Goal: Information Seeking & Learning: Find specific fact

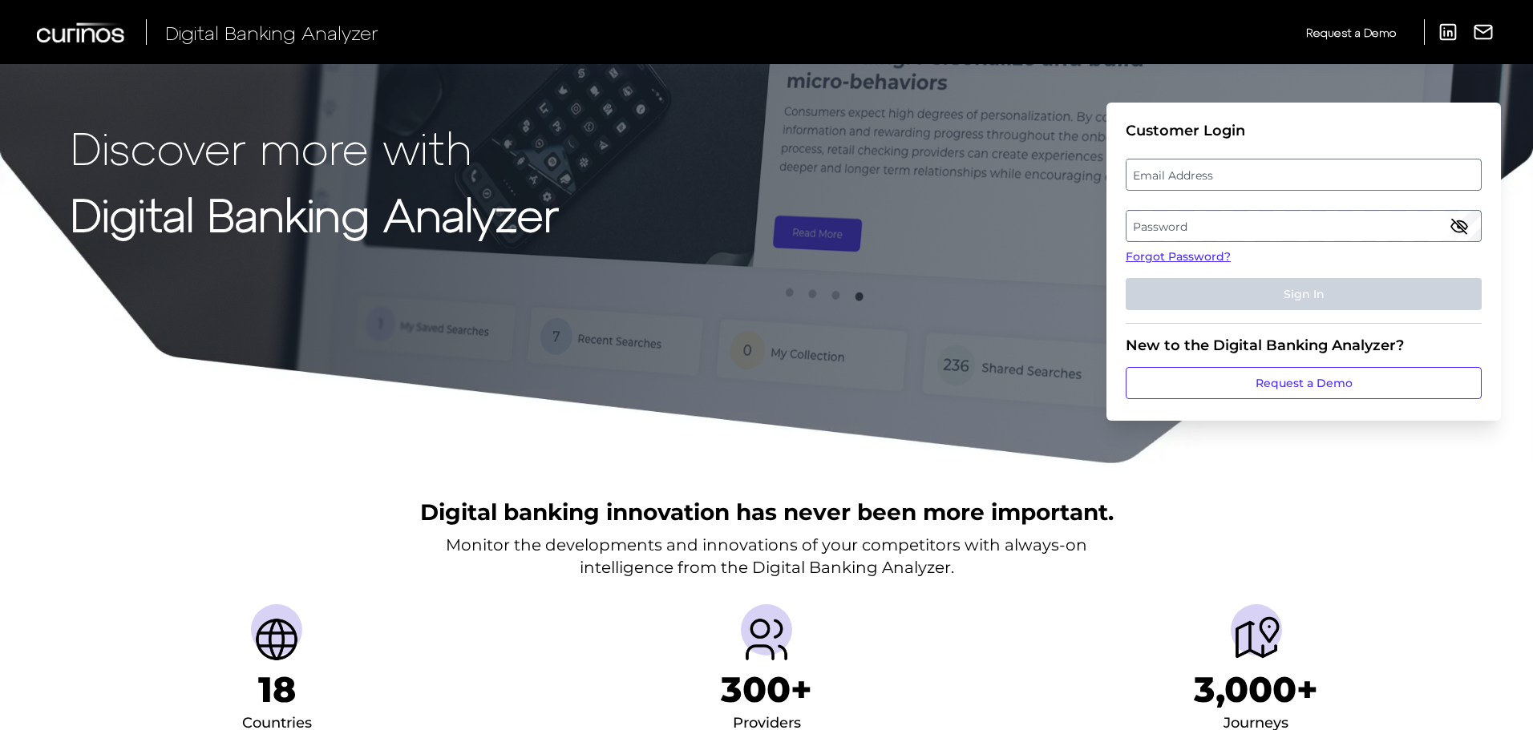
click at [1195, 179] on label "Email Address" at bounding box center [1303, 174] width 354 height 29
click at [1195, 179] on input "email" at bounding box center [1304, 175] width 356 height 32
type input "[EMAIL_ADDRESS][PERSON_NAME][DOMAIN_NAME]"
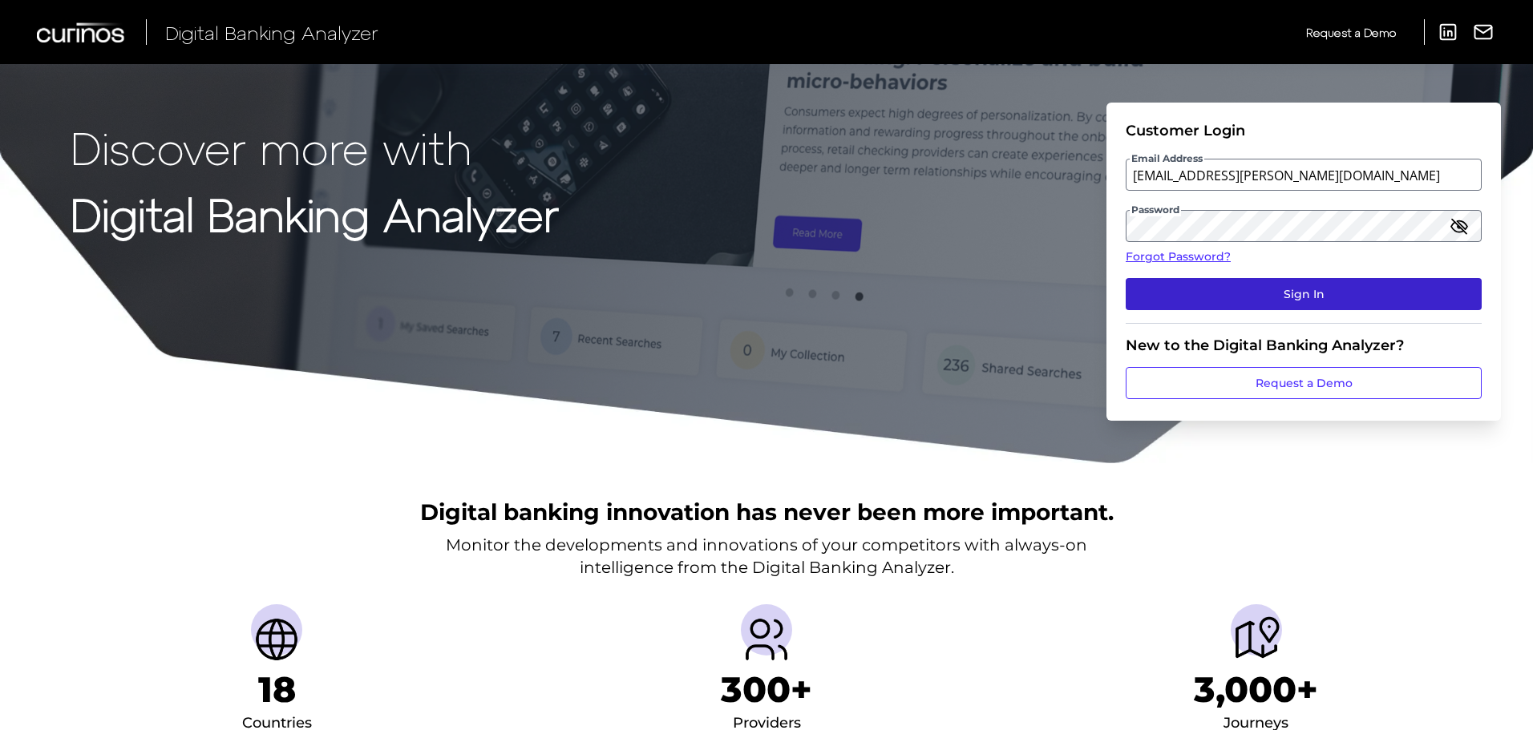
click at [1176, 309] on button "Sign In" at bounding box center [1304, 294] width 356 height 32
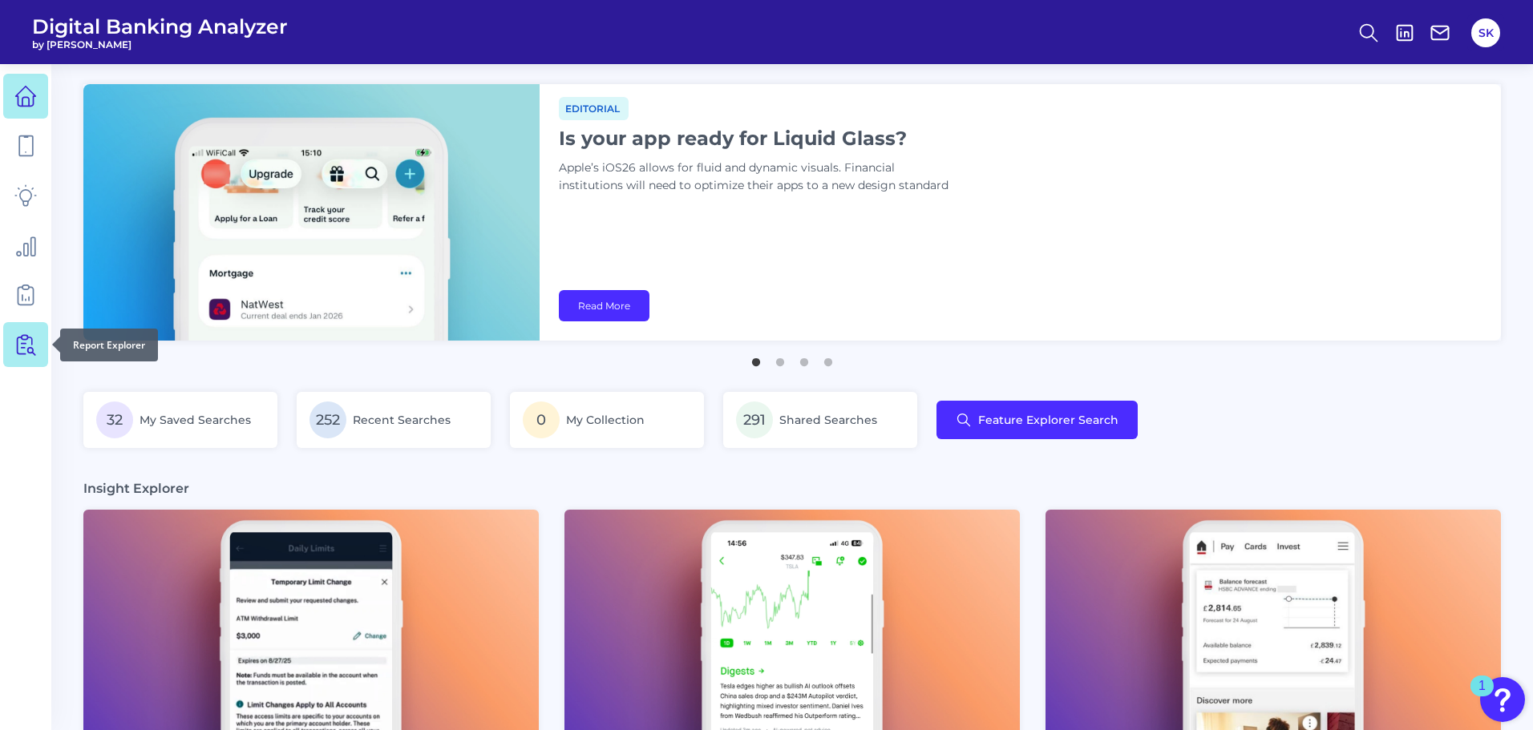
click at [26, 334] on icon at bounding box center [25, 345] width 22 height 22
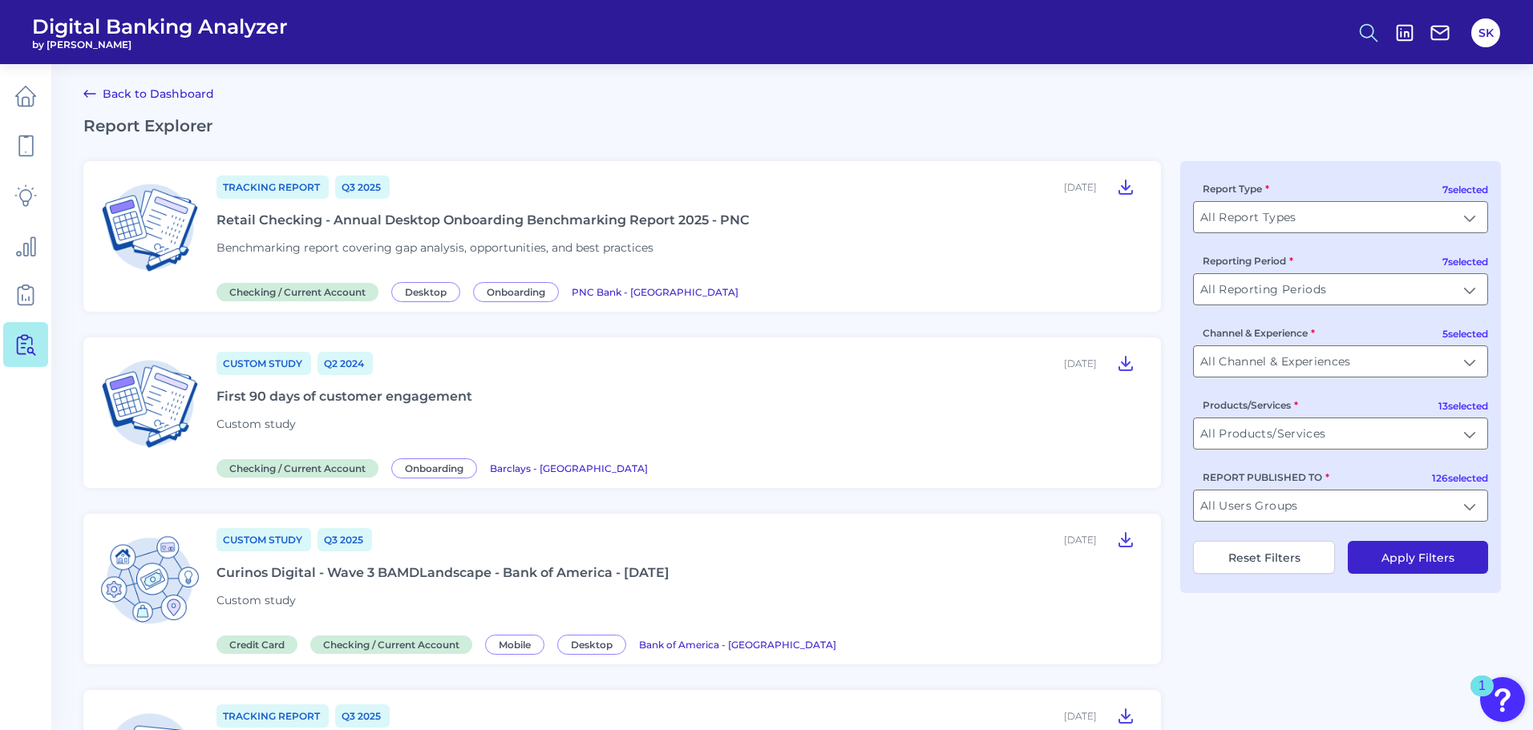
click at [1367, 32] on icon at bounding box center [1368, 33] width 22 height 22
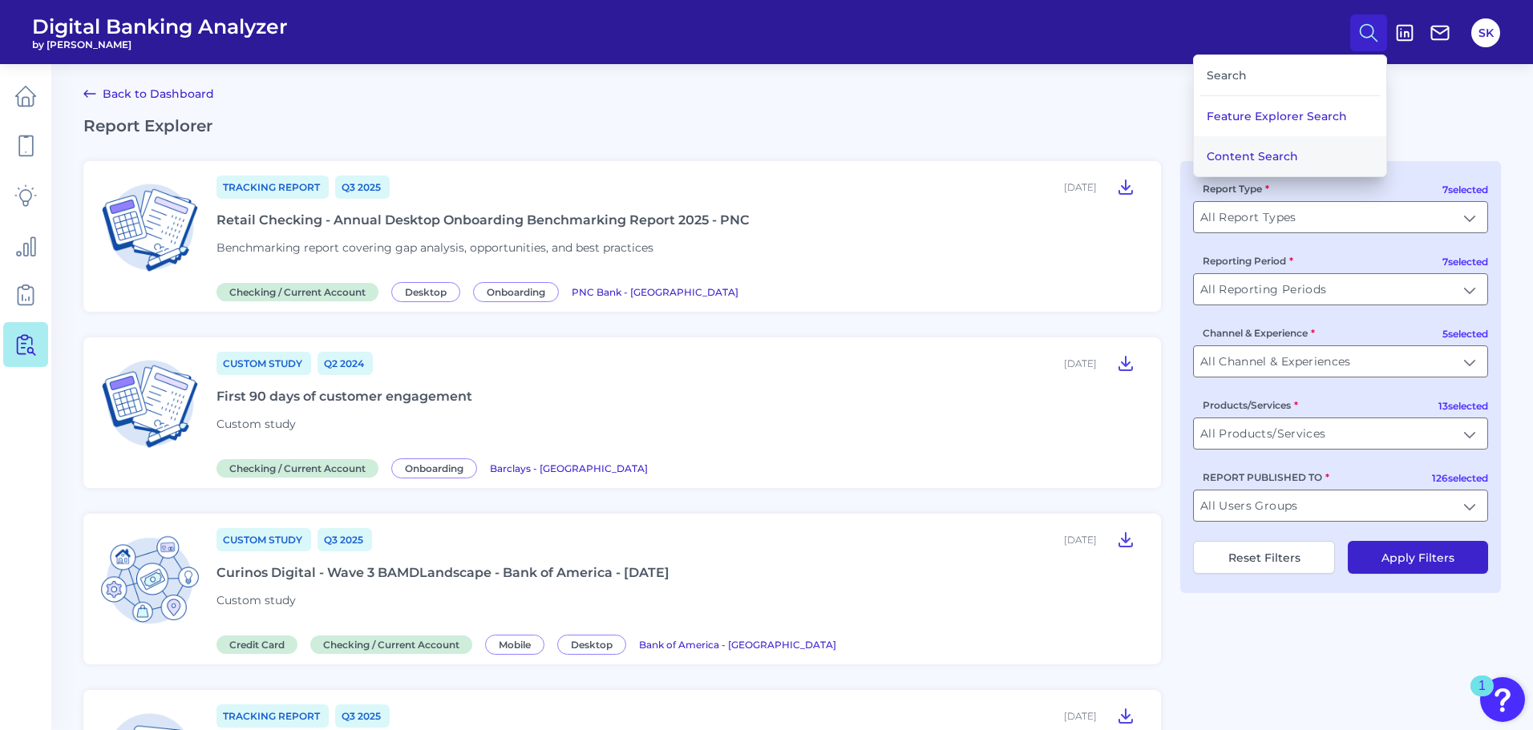
click at [1273, 162] on button "Content Search" at bounding box center [1290, 156] width 192 height 40
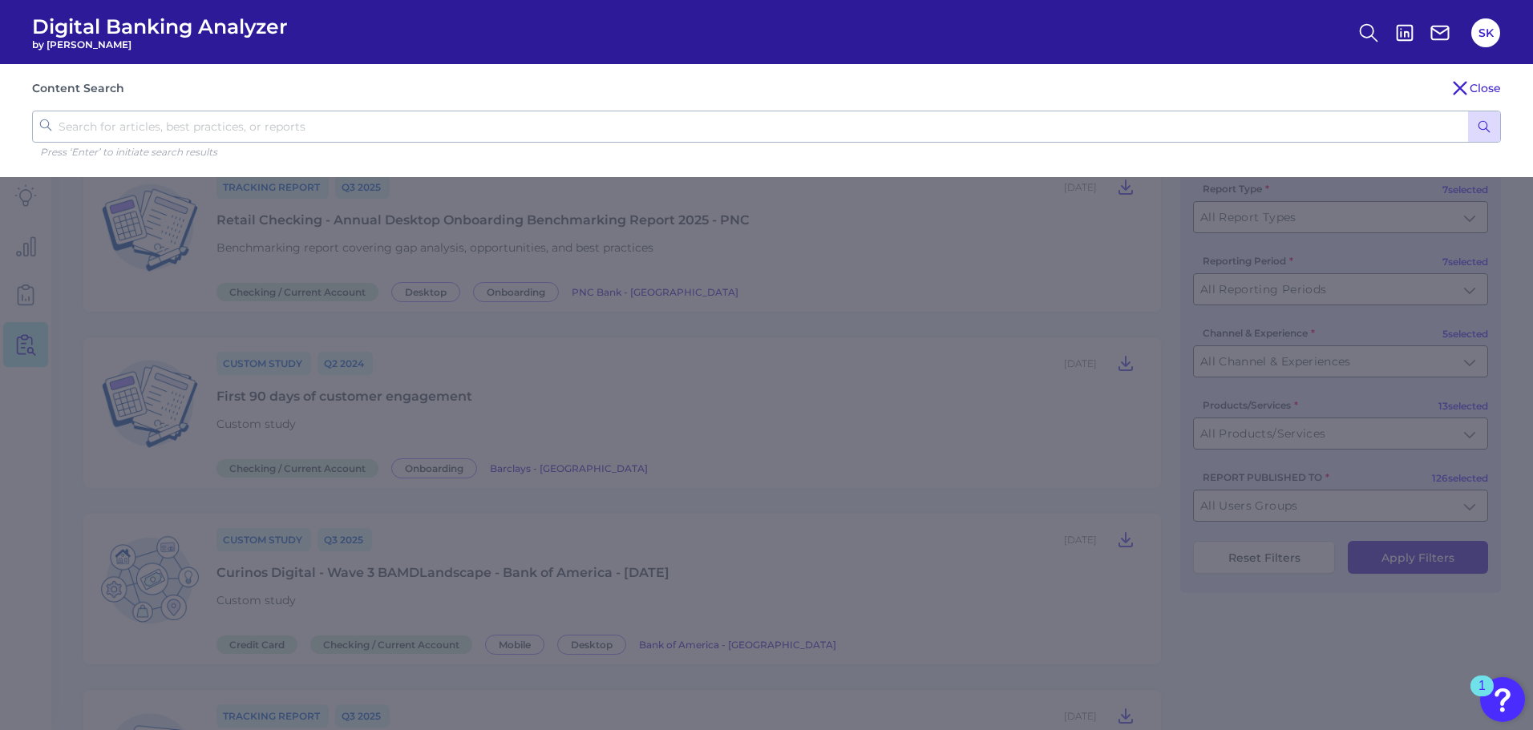
click at [182, 128] on input "text" at bounding box center [766, 127] width 1469 height 32
type input "[PERSON_NAME] fargo"
click button "submit" at bounding box center [1484, 126] width 32 height 30
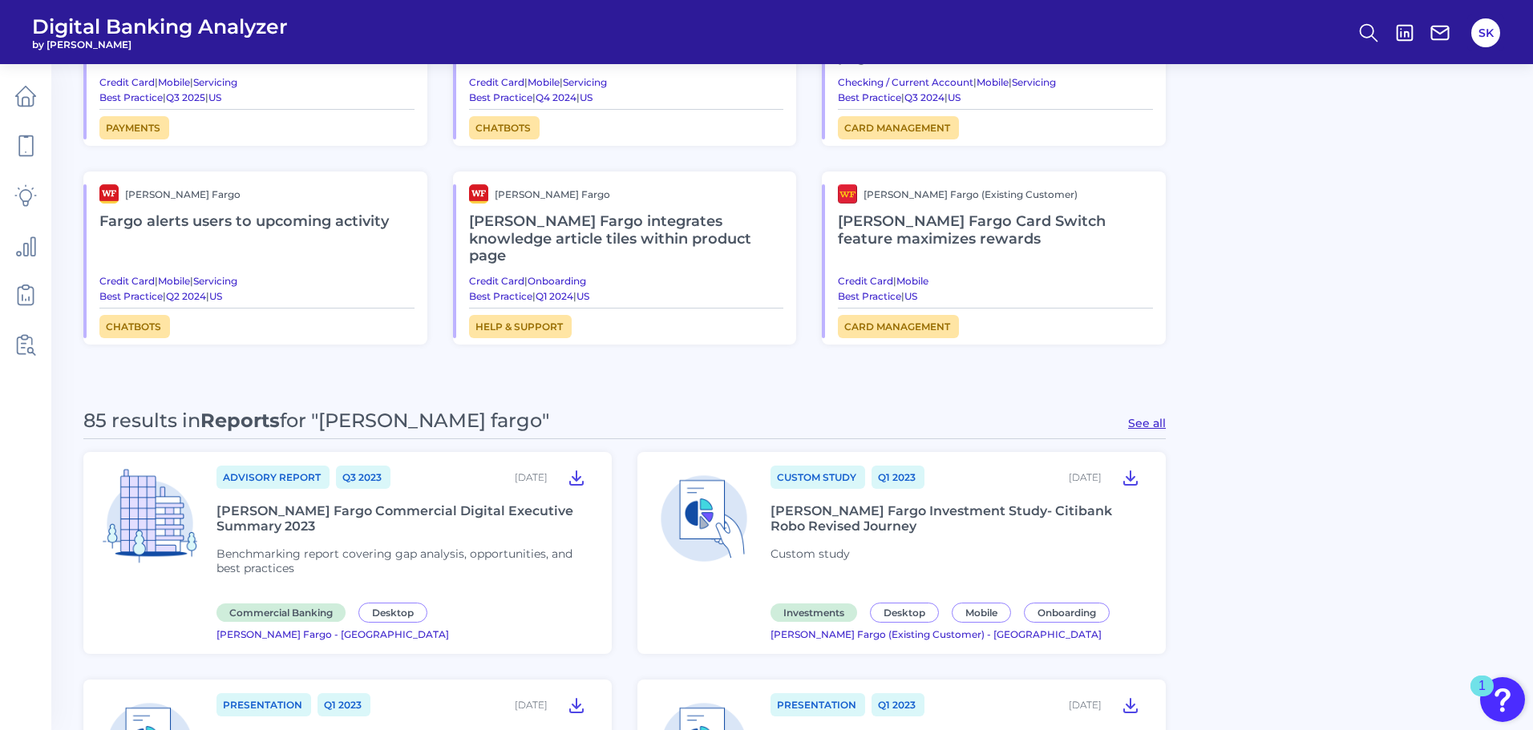
scroll to position [990, 0]
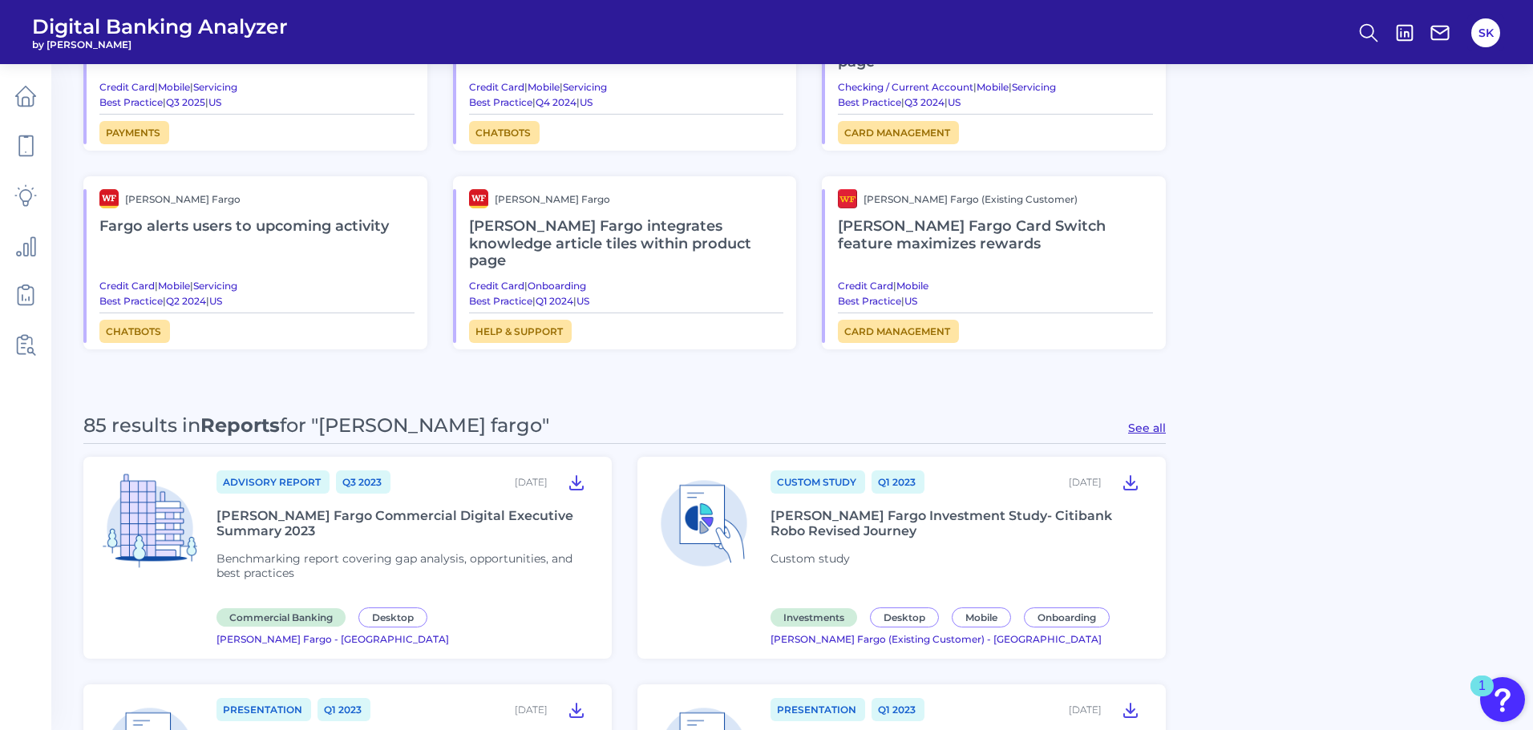
click at [1147, 421] on button "See all" at bounding box center [1147, 428] width 38 height 14
type input "Reports"
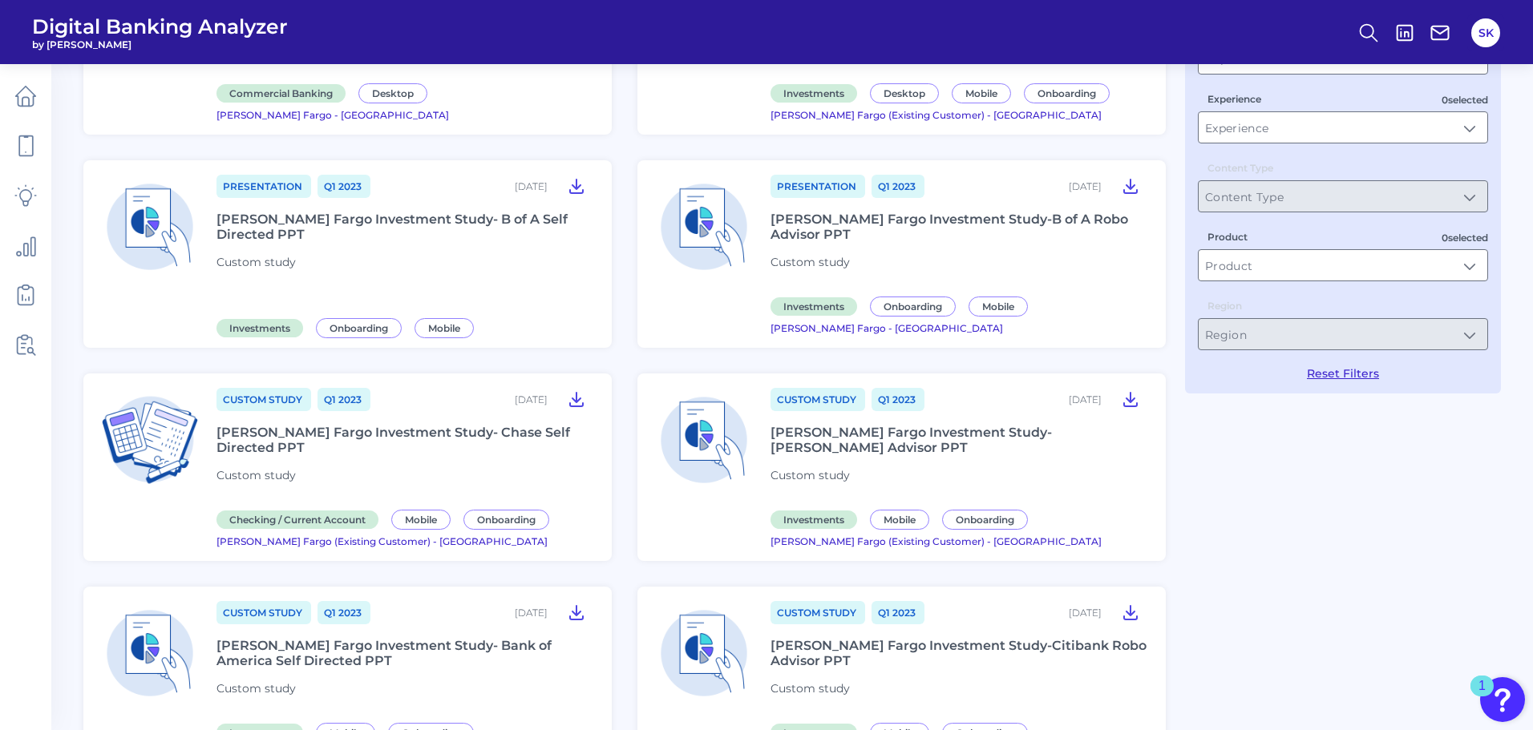
scroll to position [94, 0]
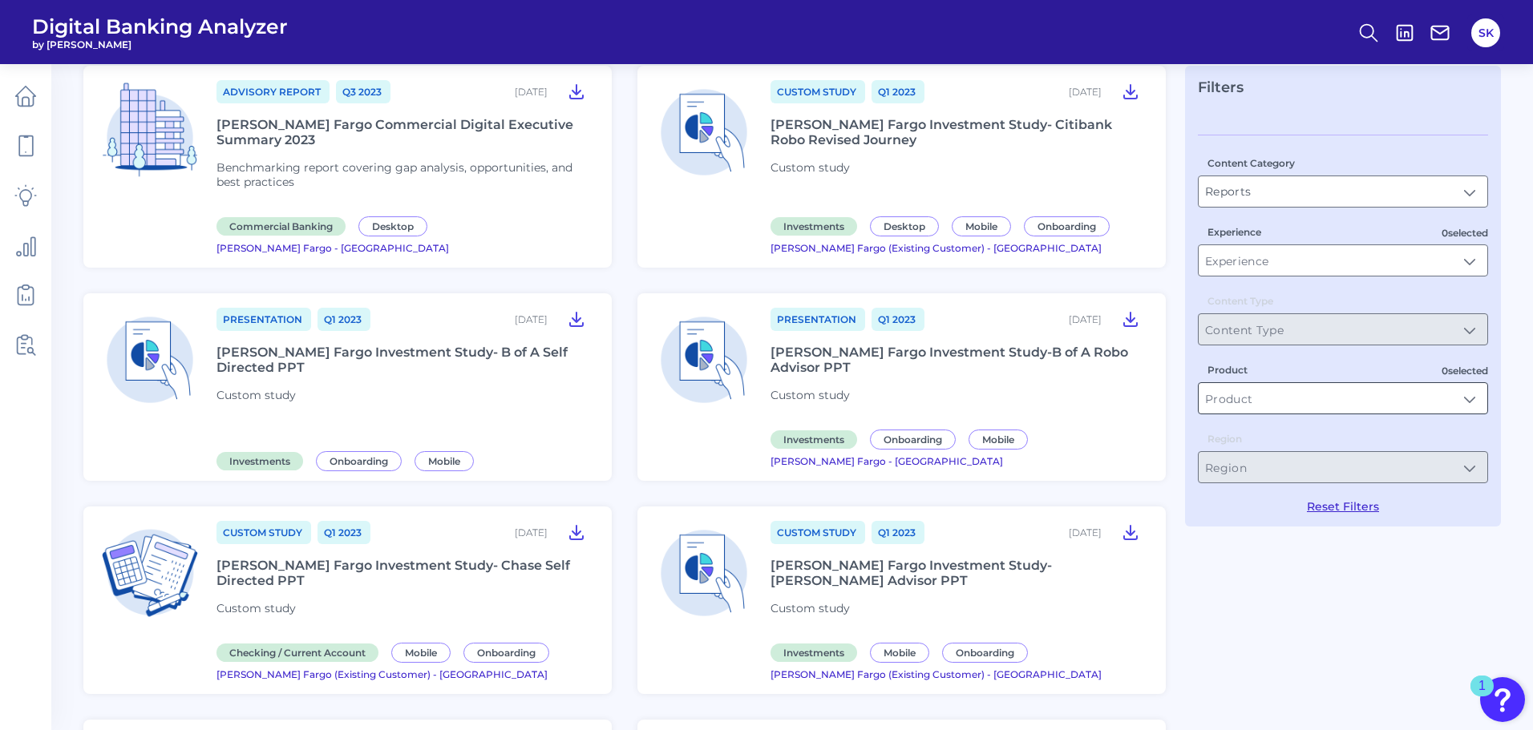
click at [1284, 402] on input "Product" at bounding box center [1343, 398] width 289 height 30
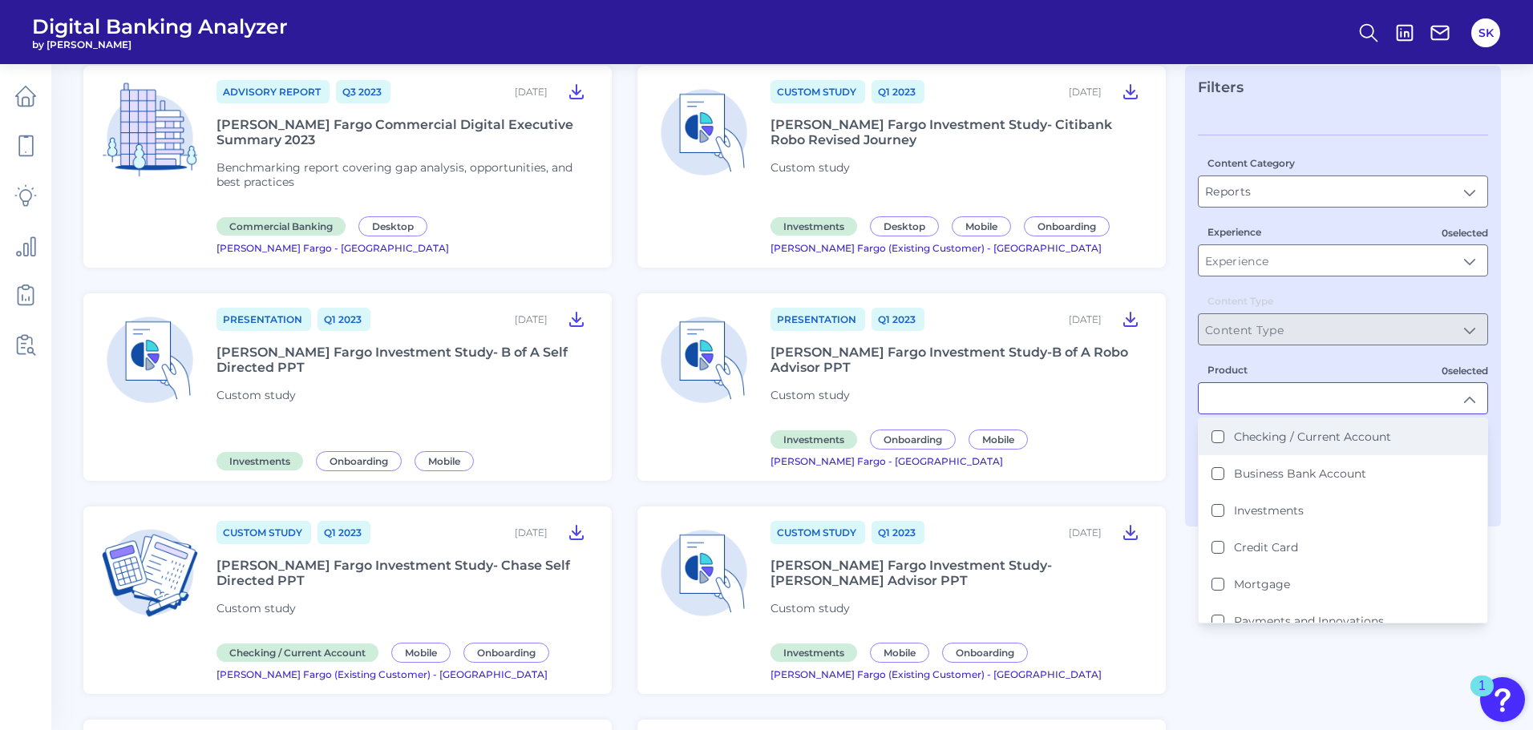
click at [1248, 439] on label "Checking / Current Account" at bounding box center [1312, 437] width 157 height 14
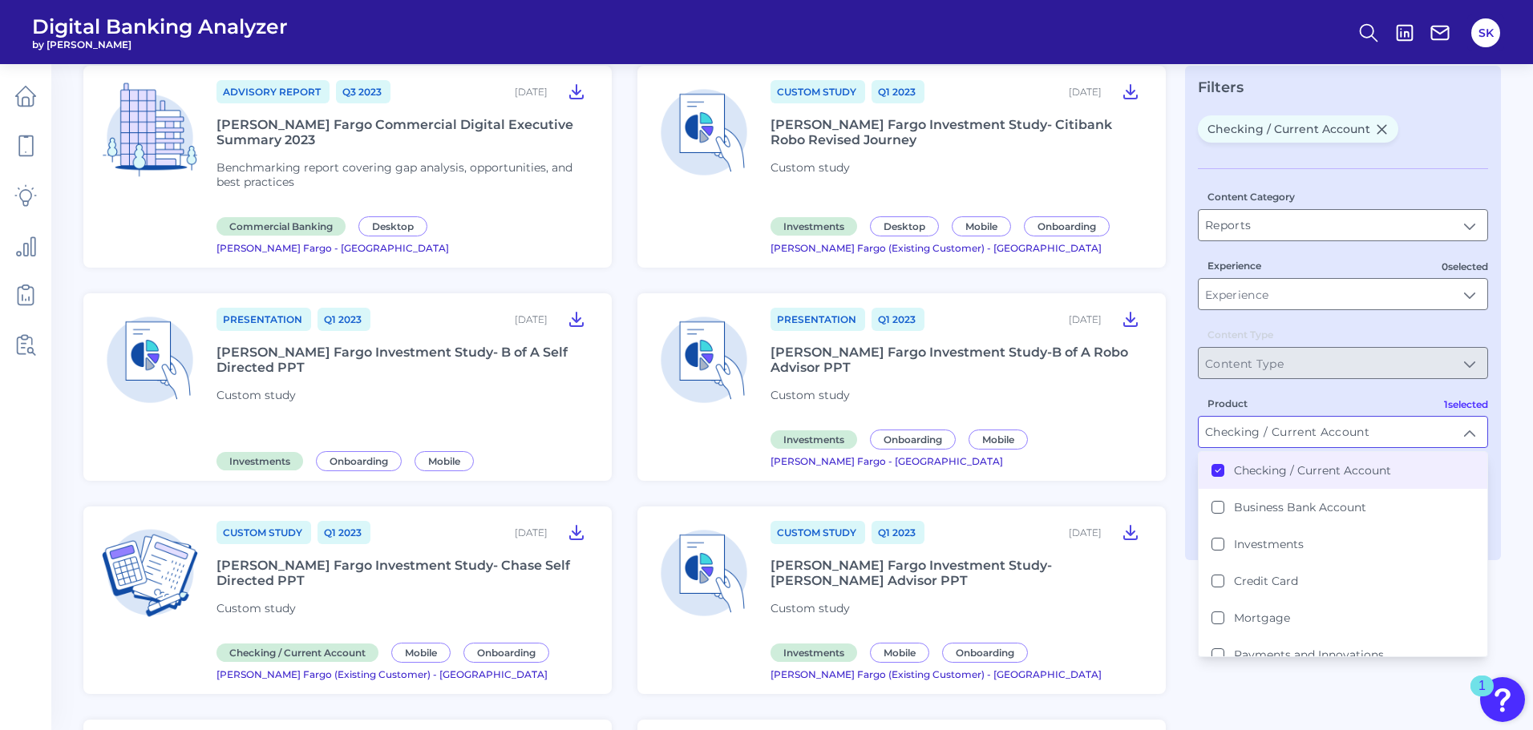
type input "Checking / Current Account"
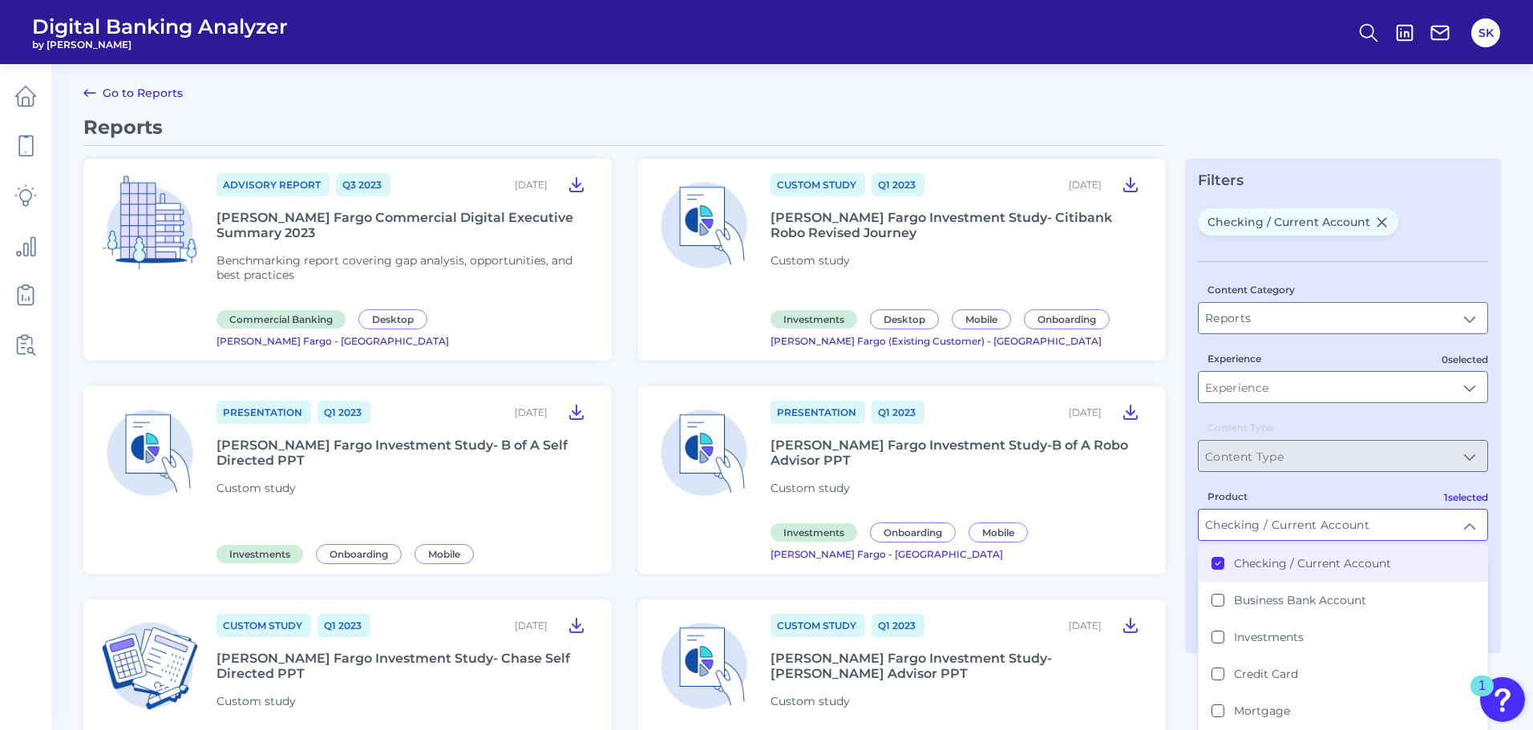
click at [1507, 532] on main "Go to Reports Reports Advisory Report Q3 [DATE], 2023 [PERSON_NAME] Fargo Comme…" at bounding box center [766, 696] width 1533 height 1394
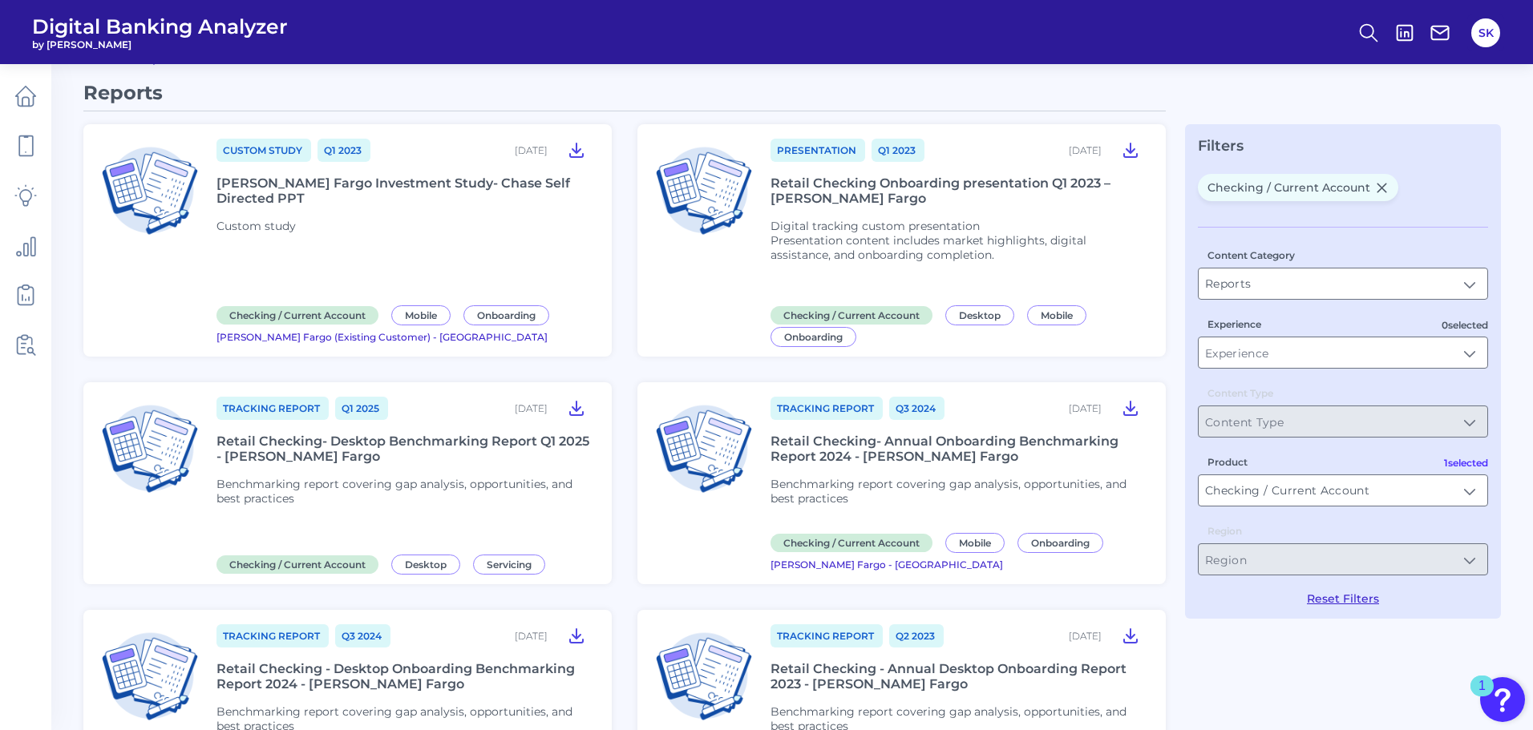
scroll to position [0, 0]
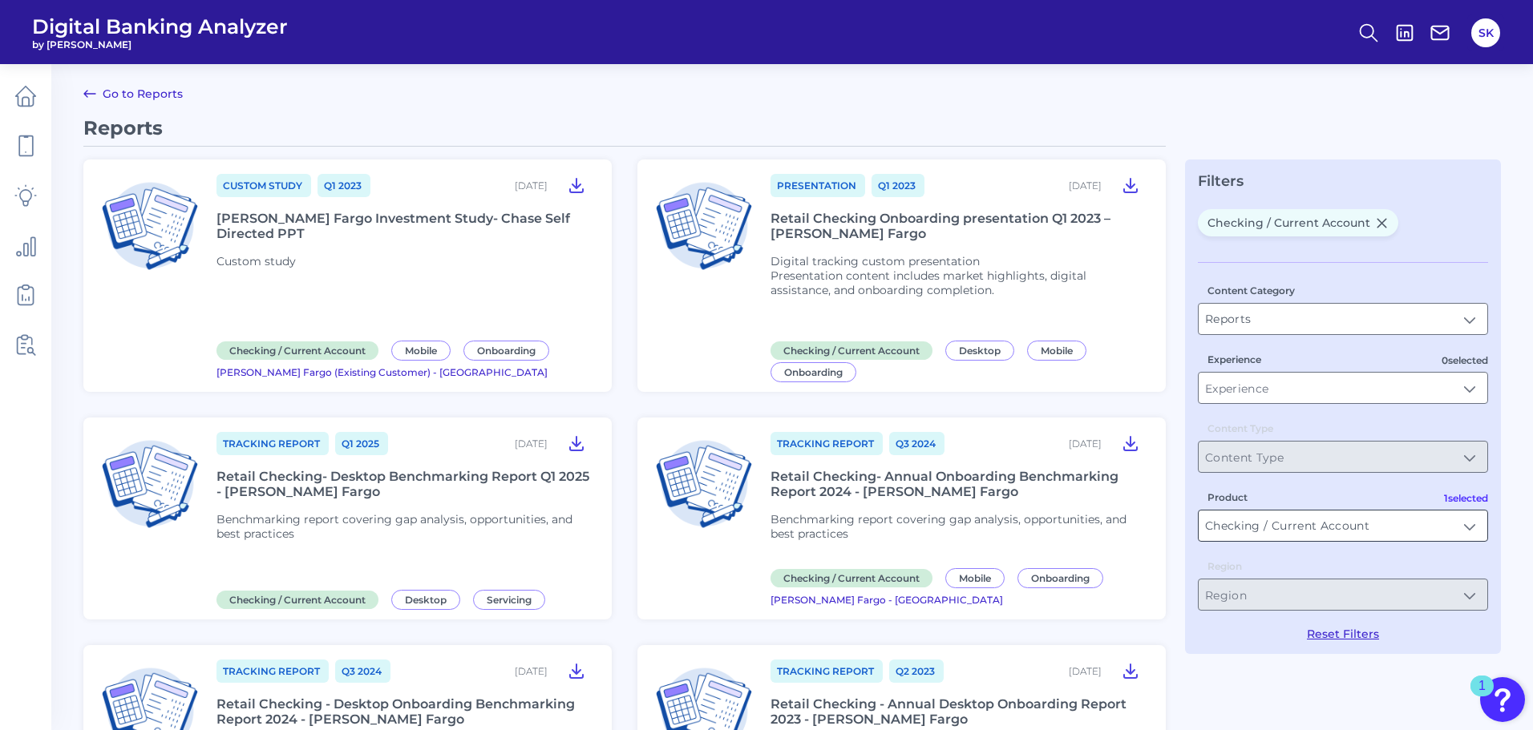
click at [1326, 532] on input "Checking / Current Account" at bounding box center [1343, 526] width 289 height 30
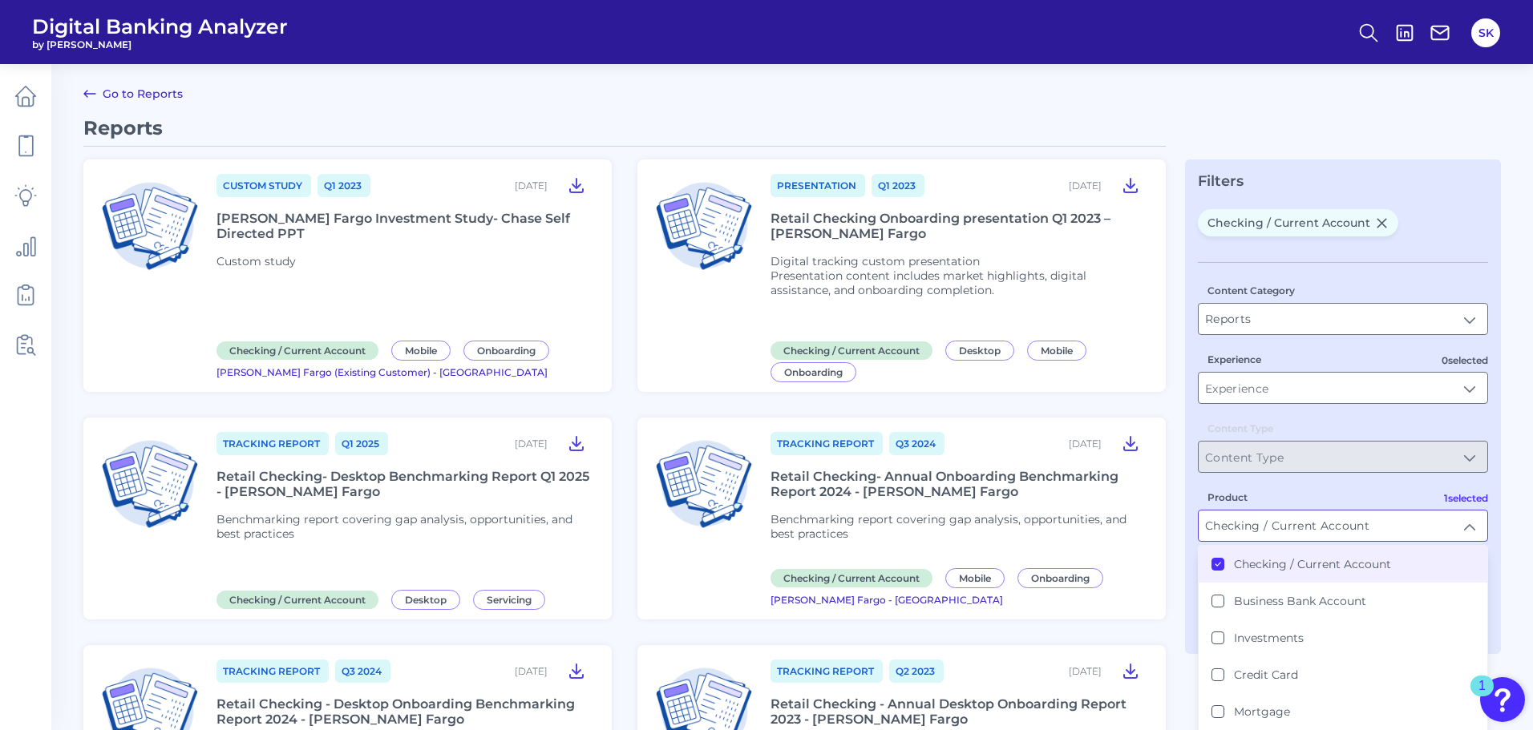
click at [1326, 532] on input "Checking / Current Account" at bounding box center [1343, 526] width 289 height 30
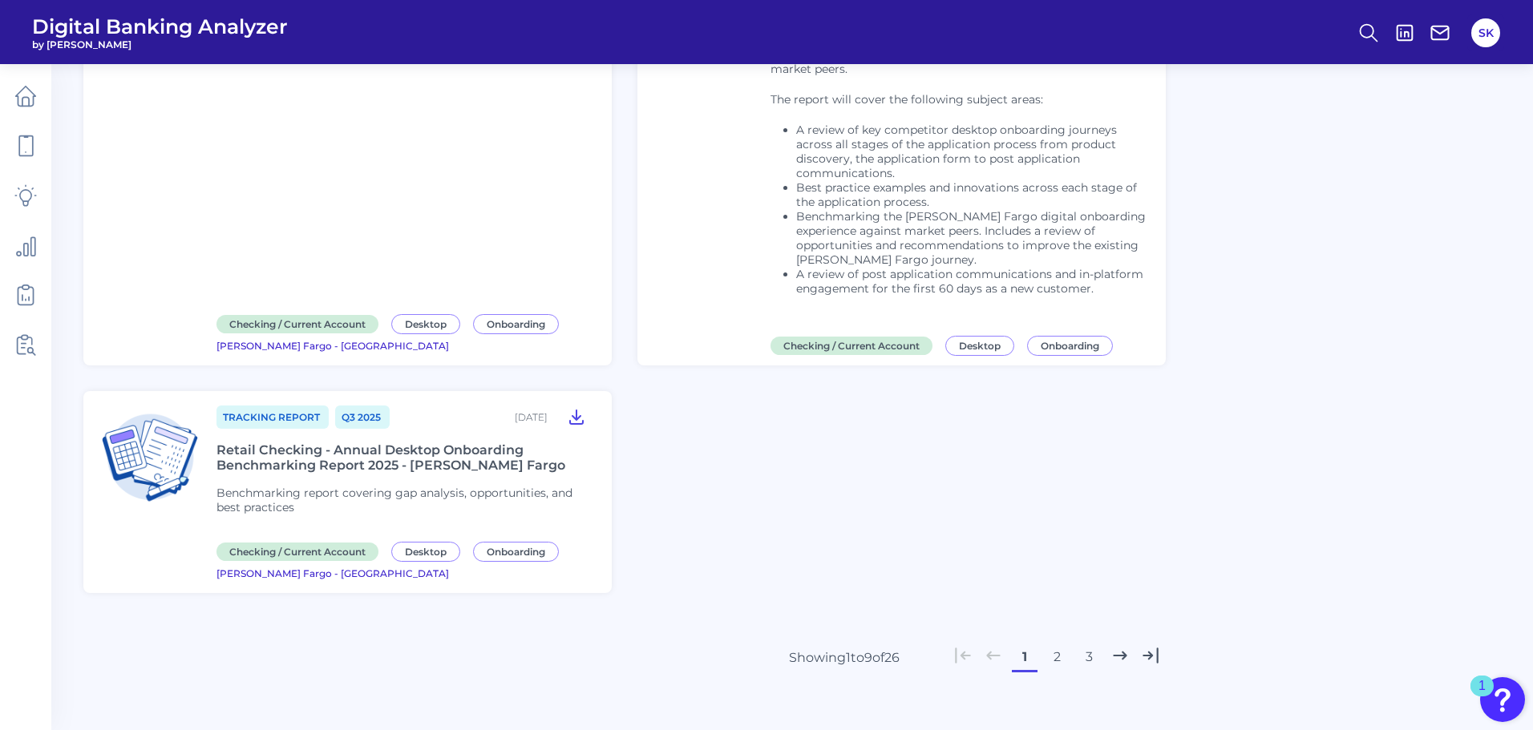
scroll to position [971, 0]
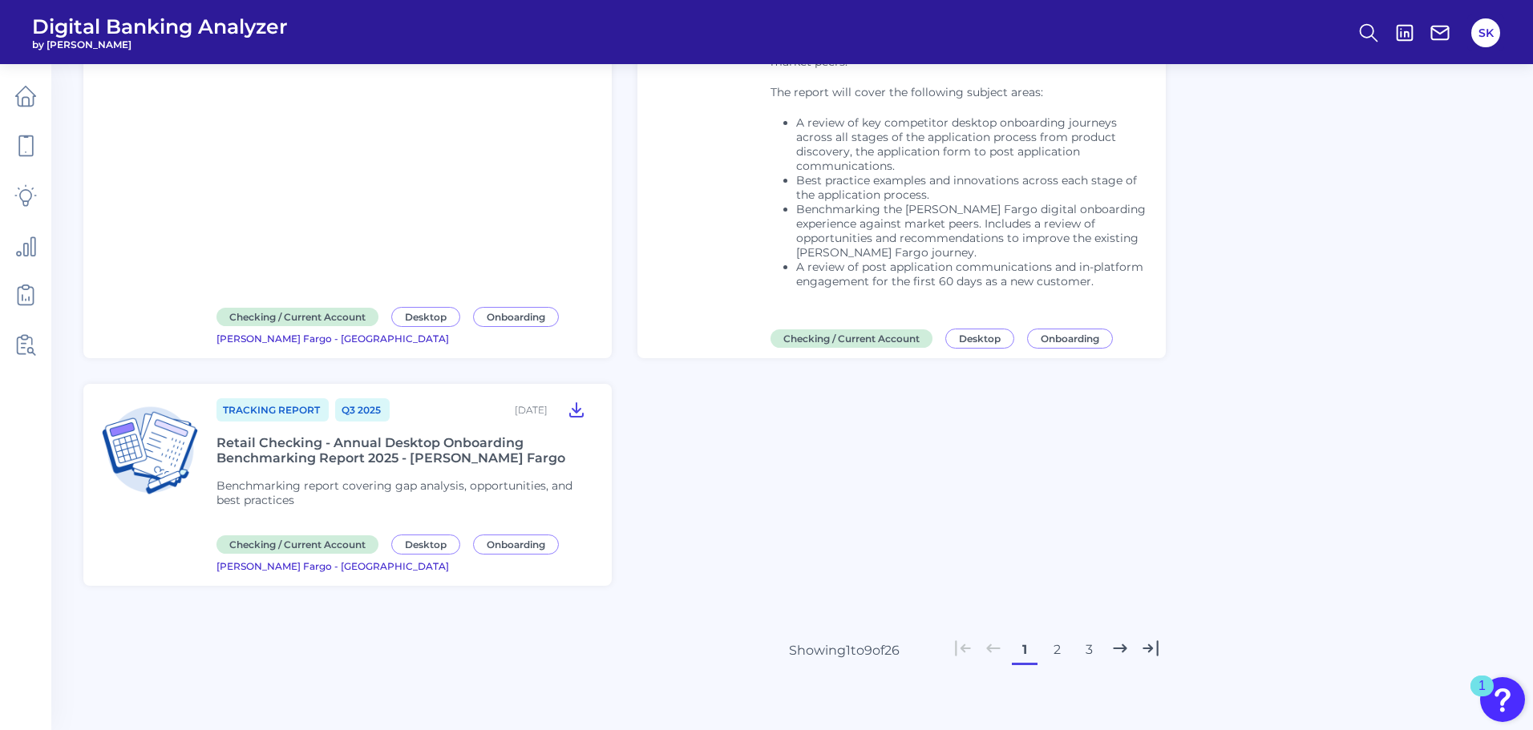
click at [1060, 658] on button "2" at bounding box center [1057, 650] width 26 height 26
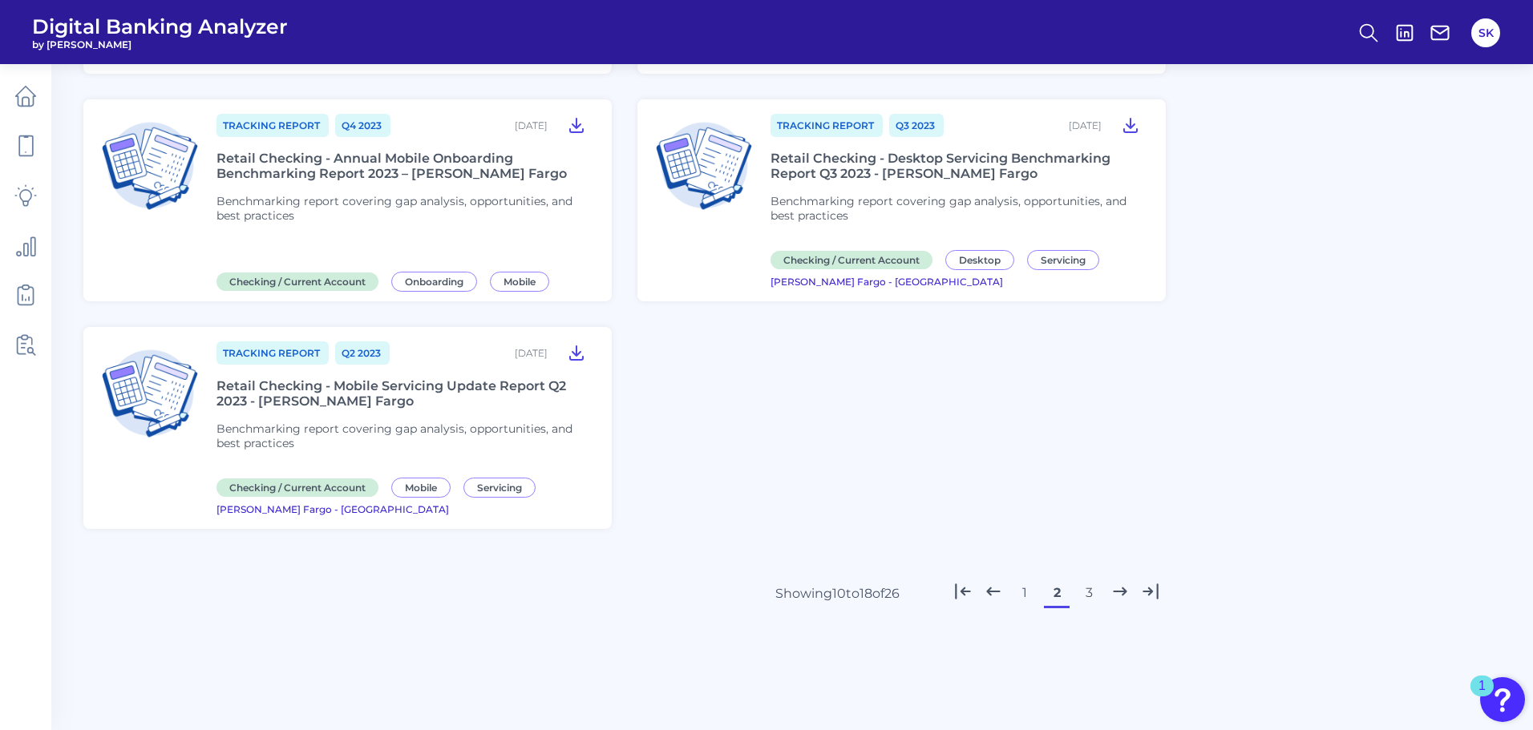
scroll to position [775, 0]
click at [1084, 599] on button "3" at bounding box center [1089, 592] width 26 height 26
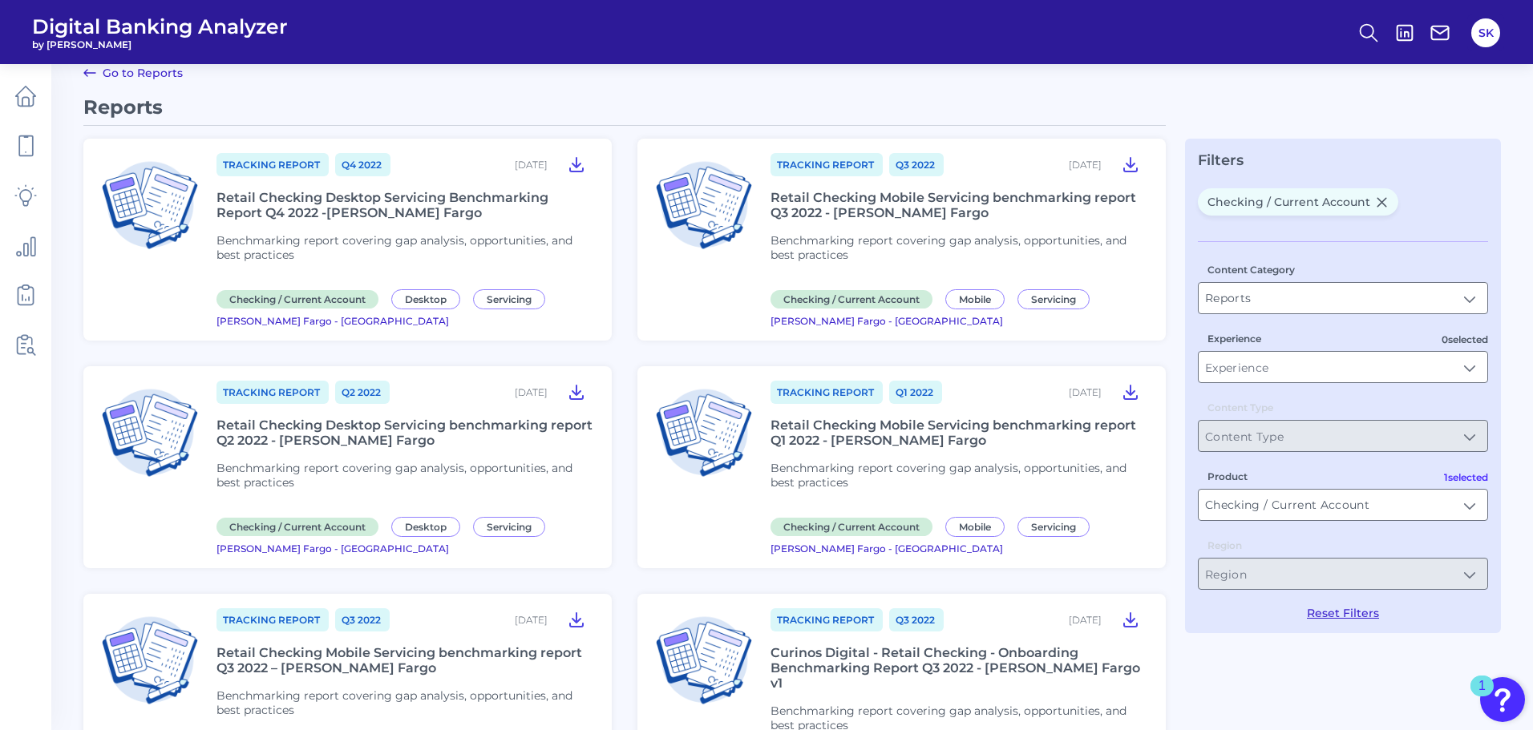
scroll to position [0, 0]
